Goal: Entertainment & Leisure: Consume media (video, audio)

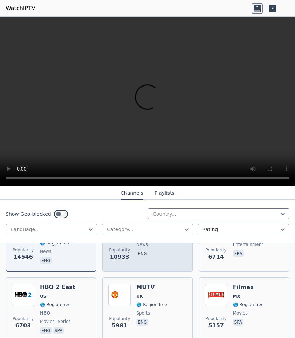
scroll to position [106, 0]
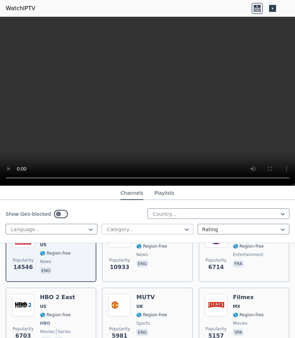
click at [147, 231] on div at bounding box center [144, 229] width 77 height 7
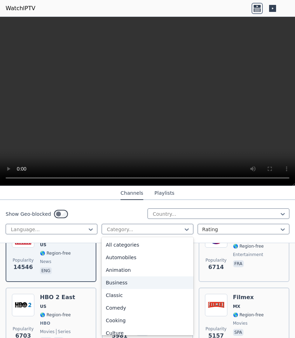
click at [115, 281] on div "Business" at bounding box center [148, 282] width 92 height 13
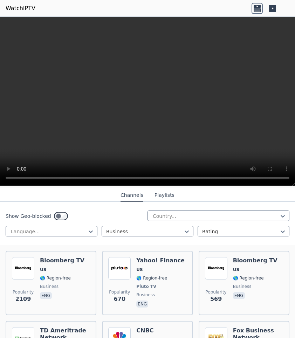
scroll to position [81, 0]
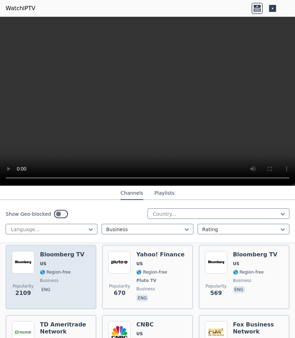
click at [69, 256] on h6 "Bloomberg TV" at bounding box center [62, 254] width 44 height 7
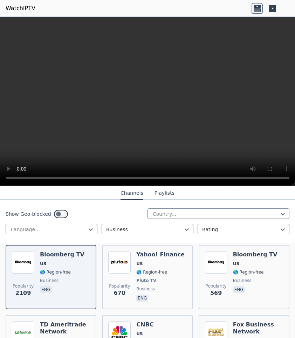
click at [168, 194] on button "Playlists" at bounding box center [164, 193] width 20 height 13
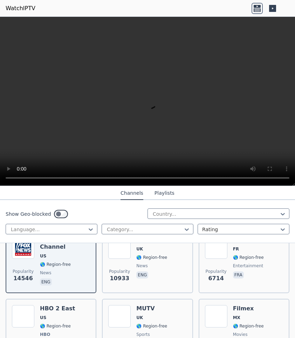
scroll to position [97, 0]
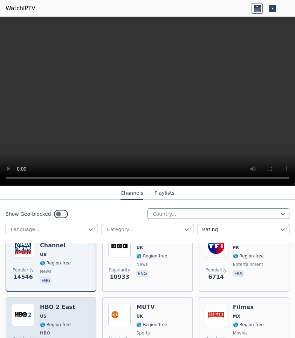
click at [58, 308] on h6 "HBO 2 East" at bounding box center [57, 307] width 35 height 7
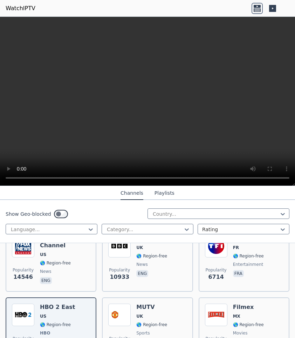
click at [141, 112] on video at bounding box center [147, 101] width 295 height 169
